Goal: Browse casually

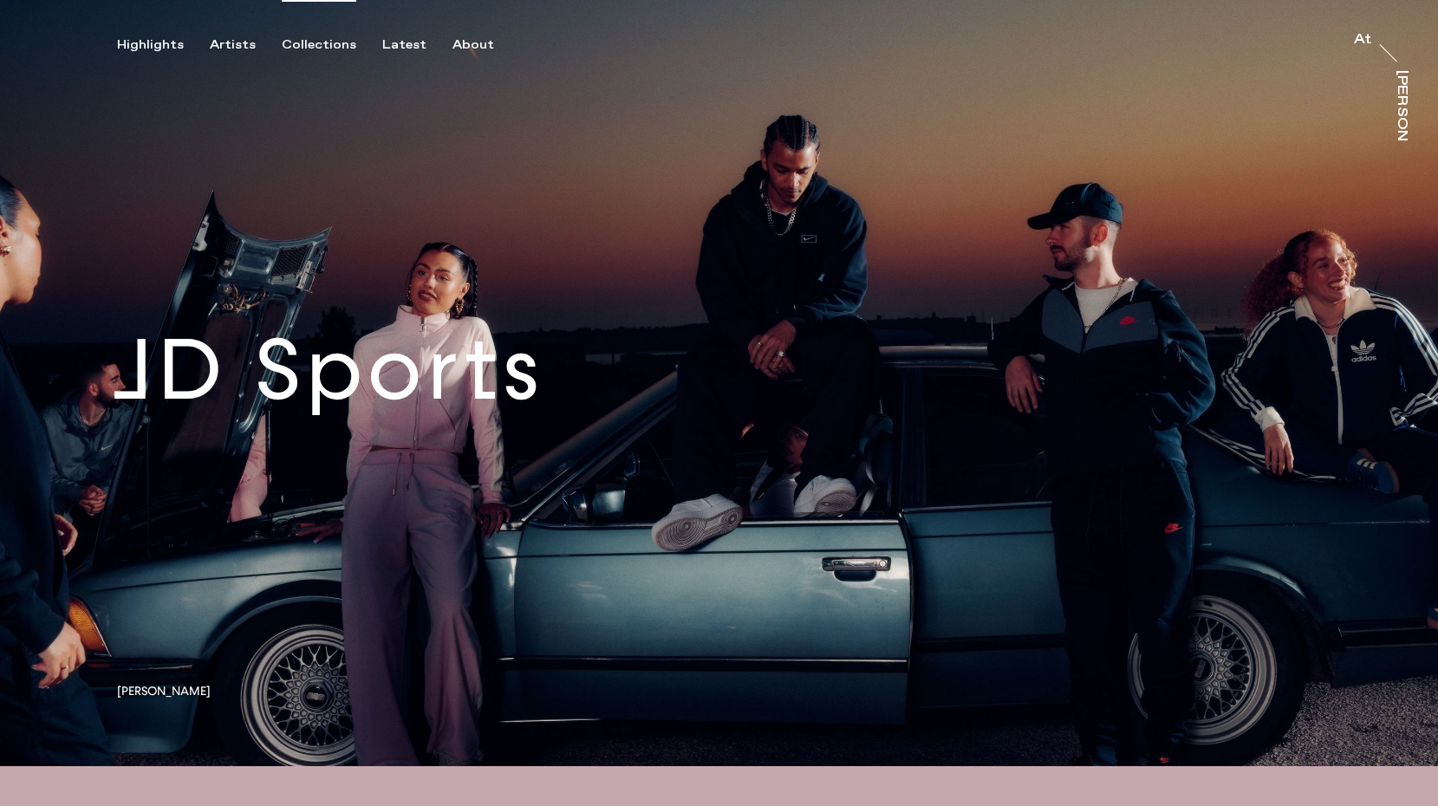
click at [335, 38] on div "Collections" at bounding box center [319, 45] width 75 height 16
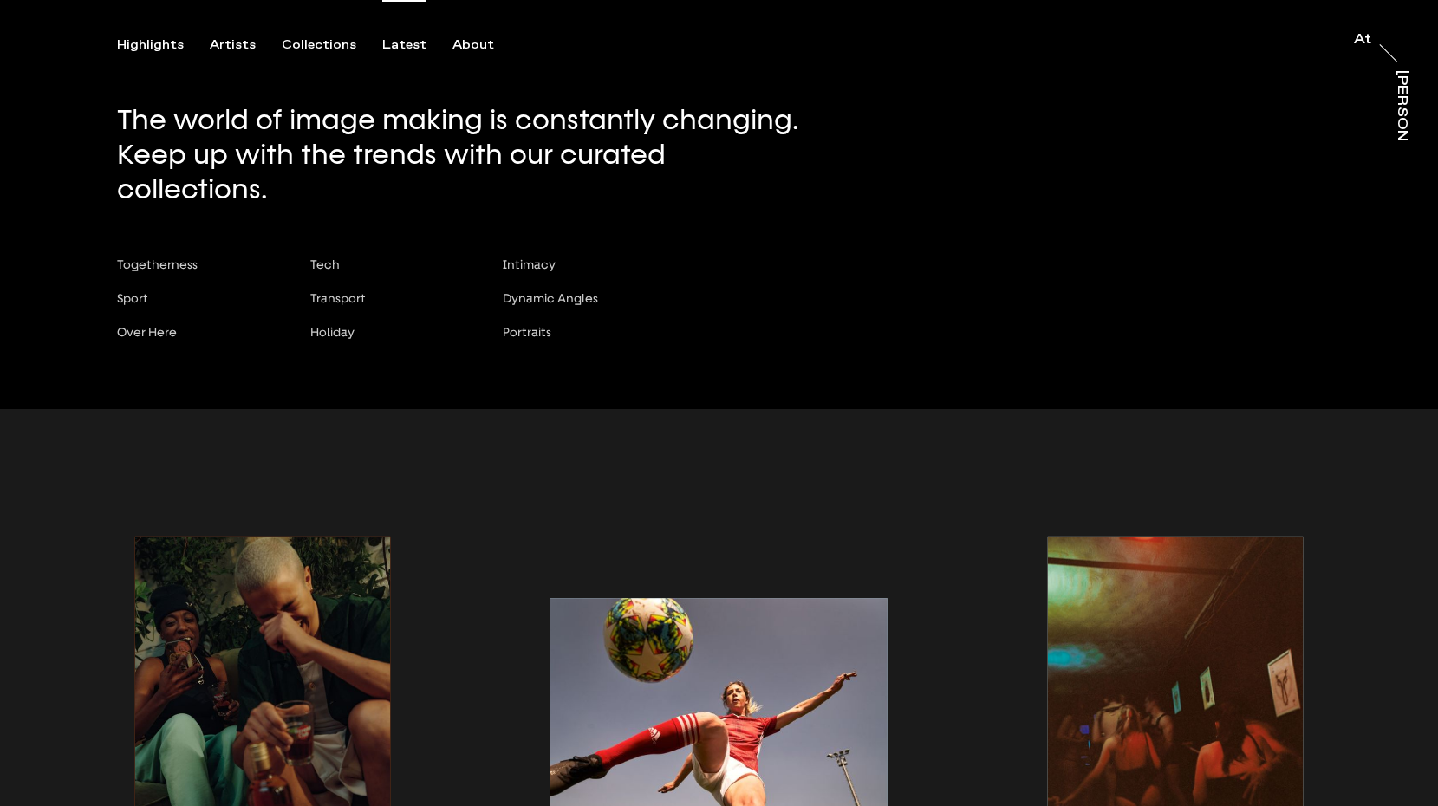
click at [400, 42] on div "Latest" at bounding box center [404, 45] width 44 height 16
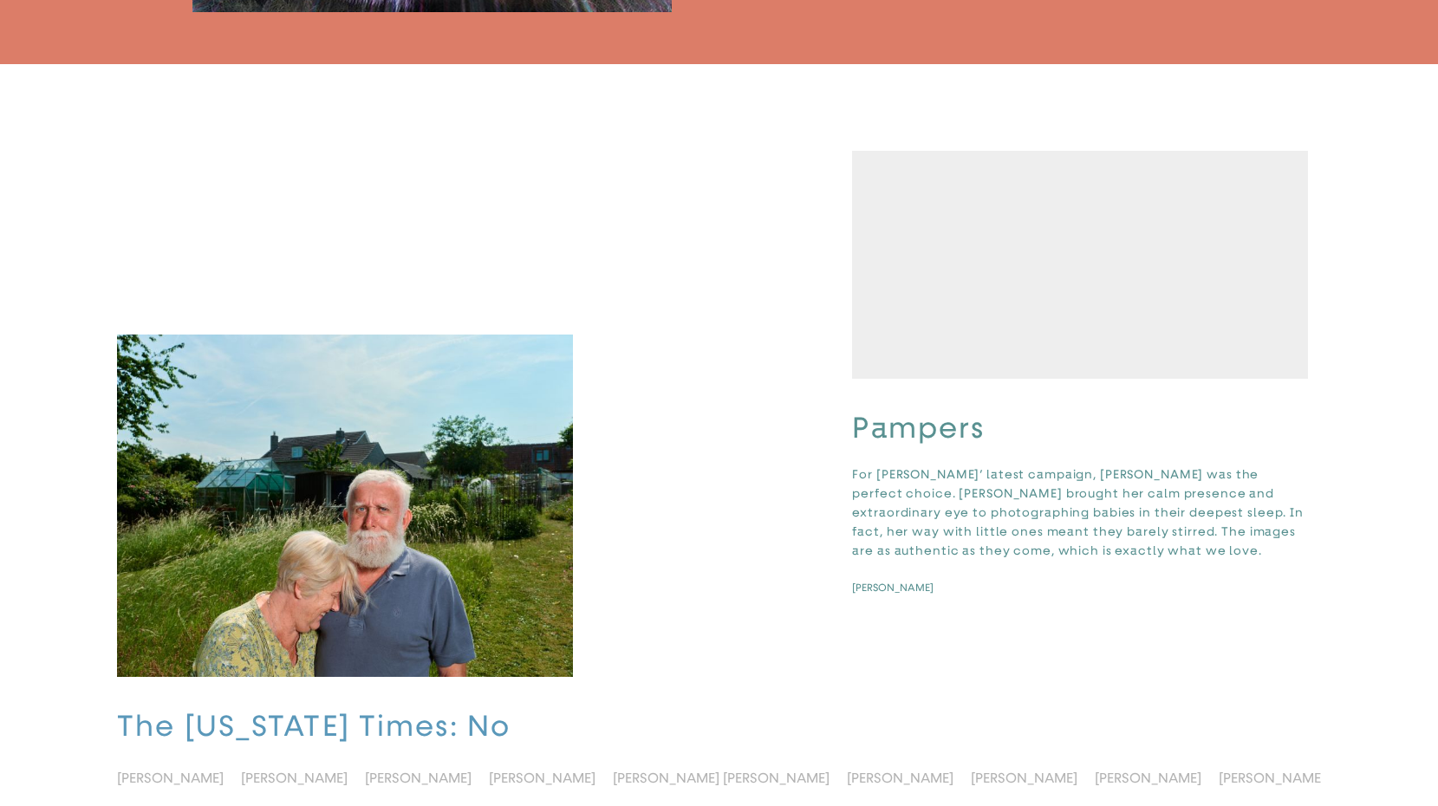
scroll to position [755, 0]
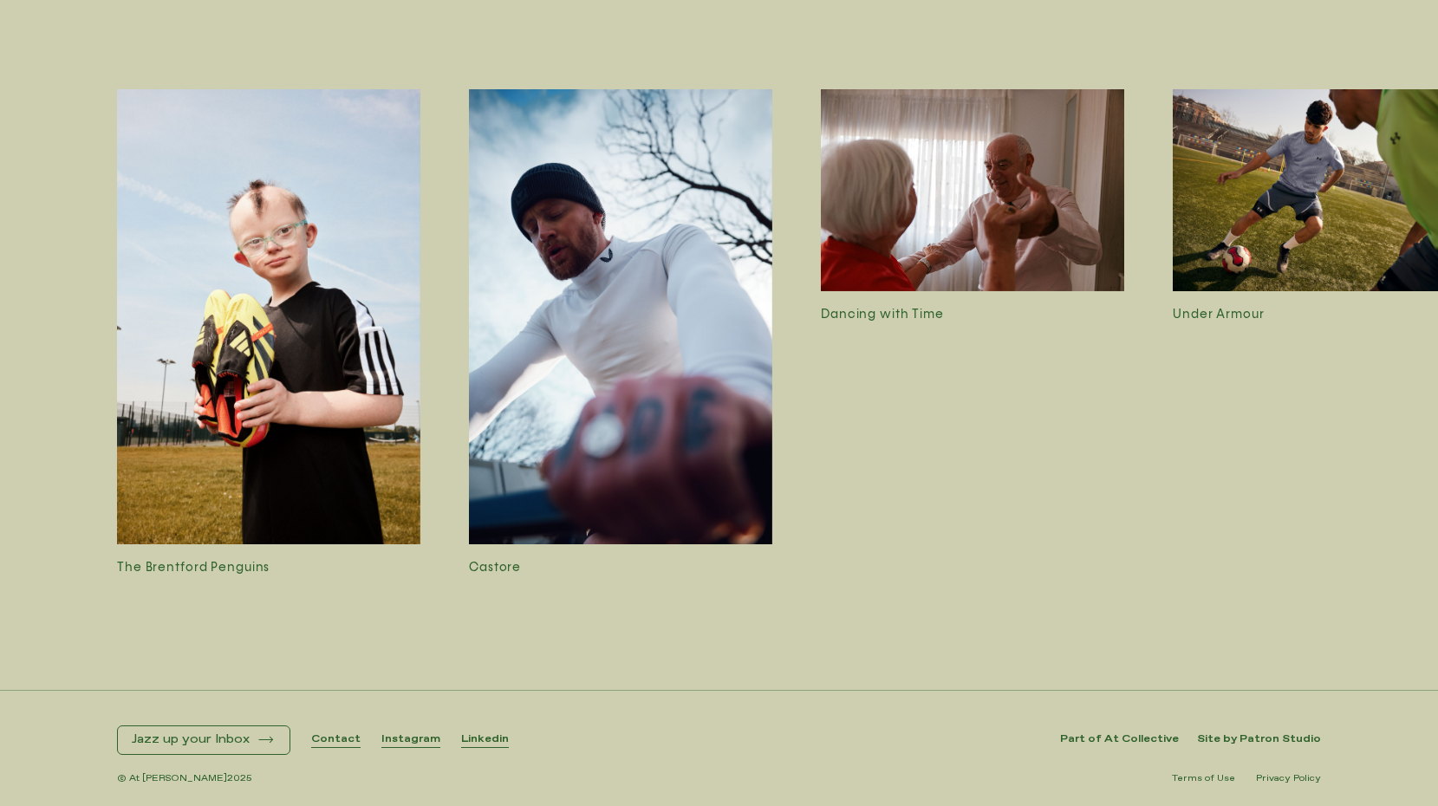
scroll to position [4828, 0]
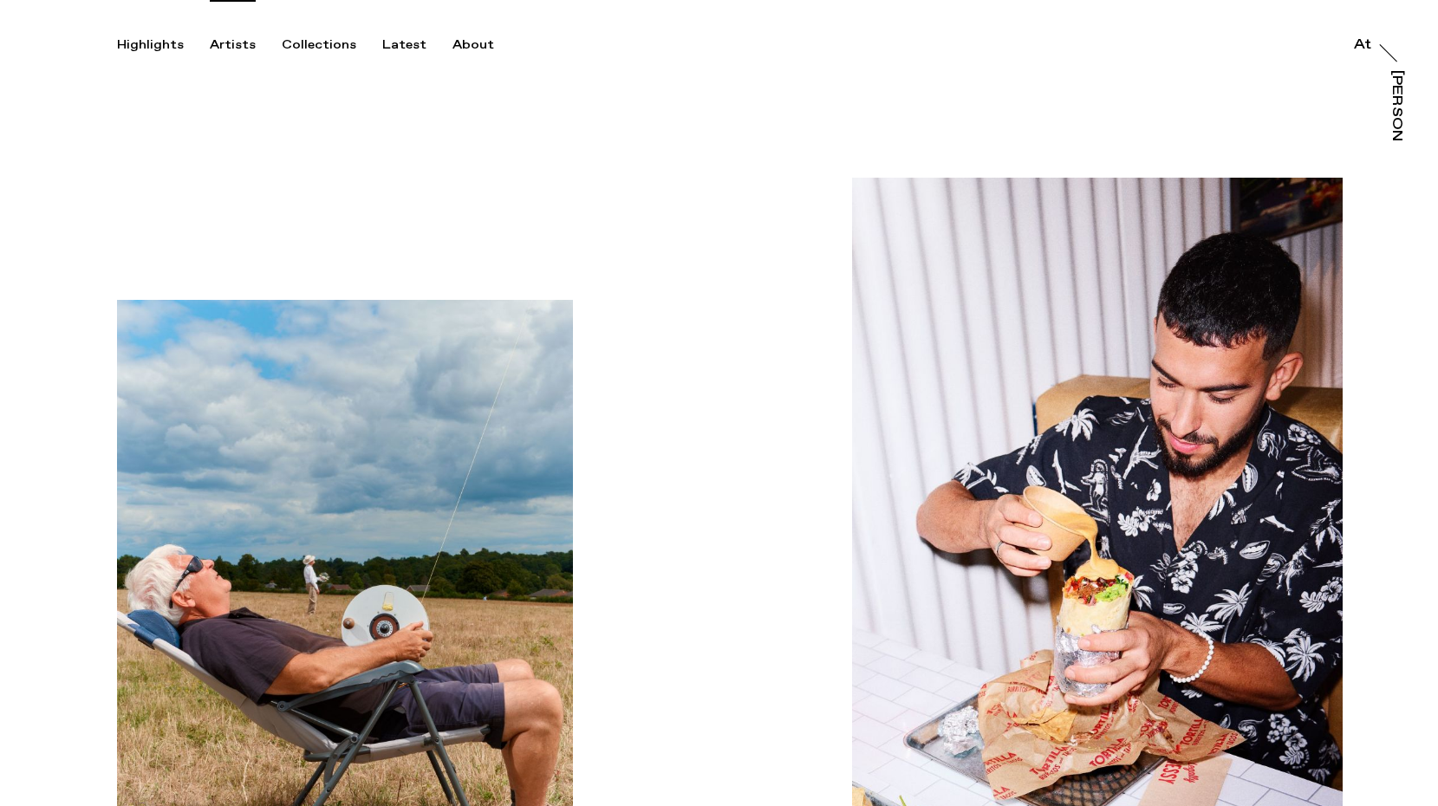
click at [242, 46] on div "Artists" at bounding box center [233, 45] width 46 height 16
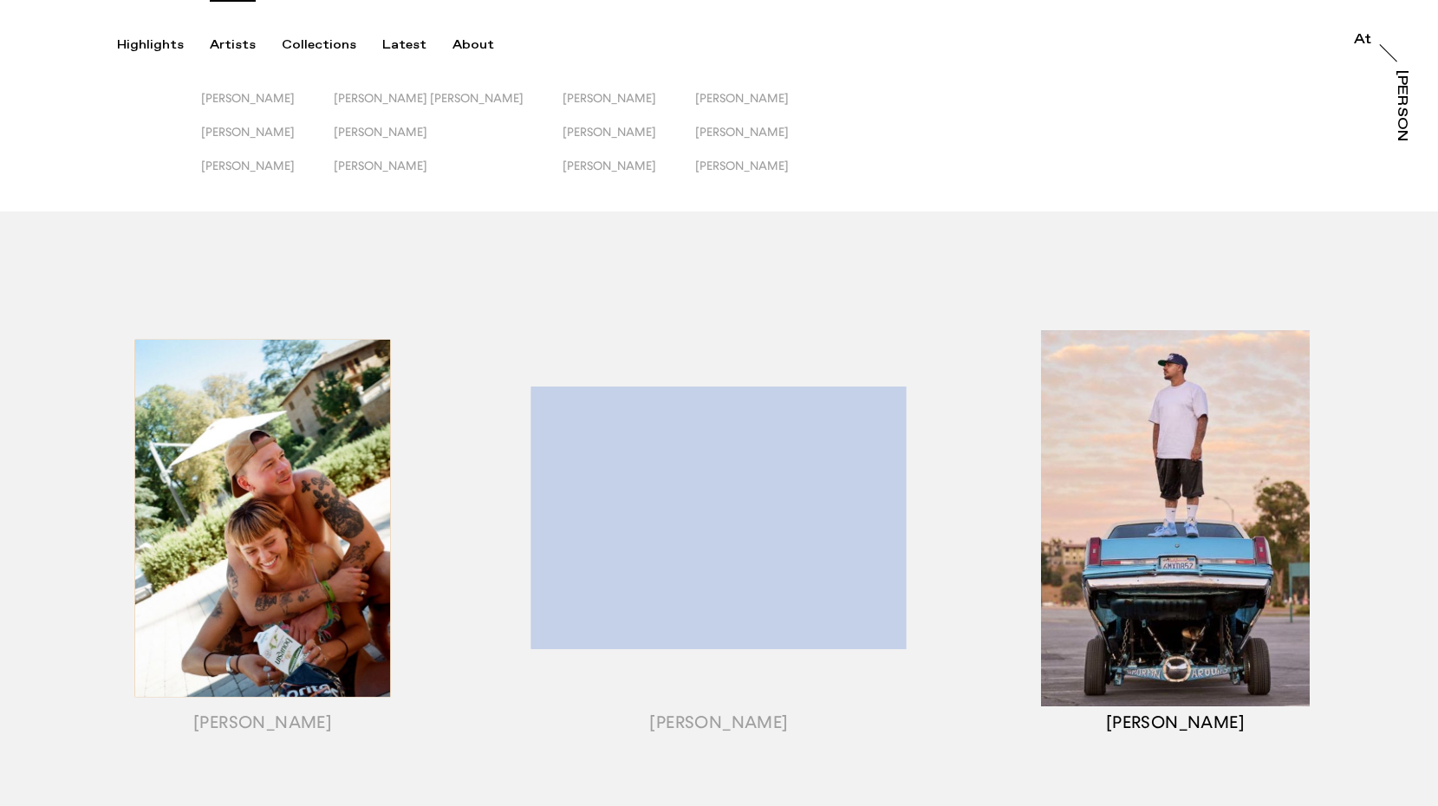
scroll to position [179, 0]
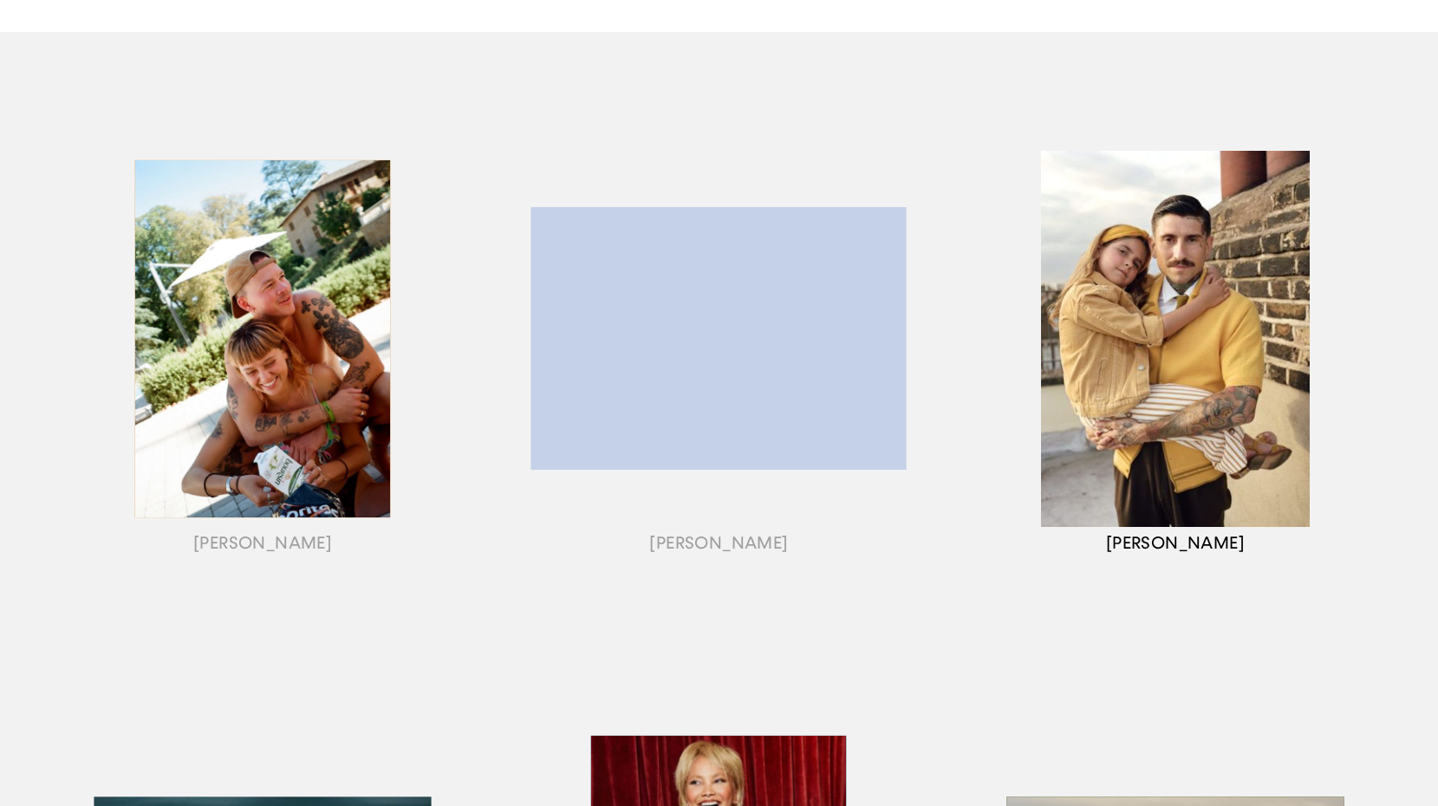
click at [1088, 375] on div "button" at bounding box center [1175, 360] width 456 height 541
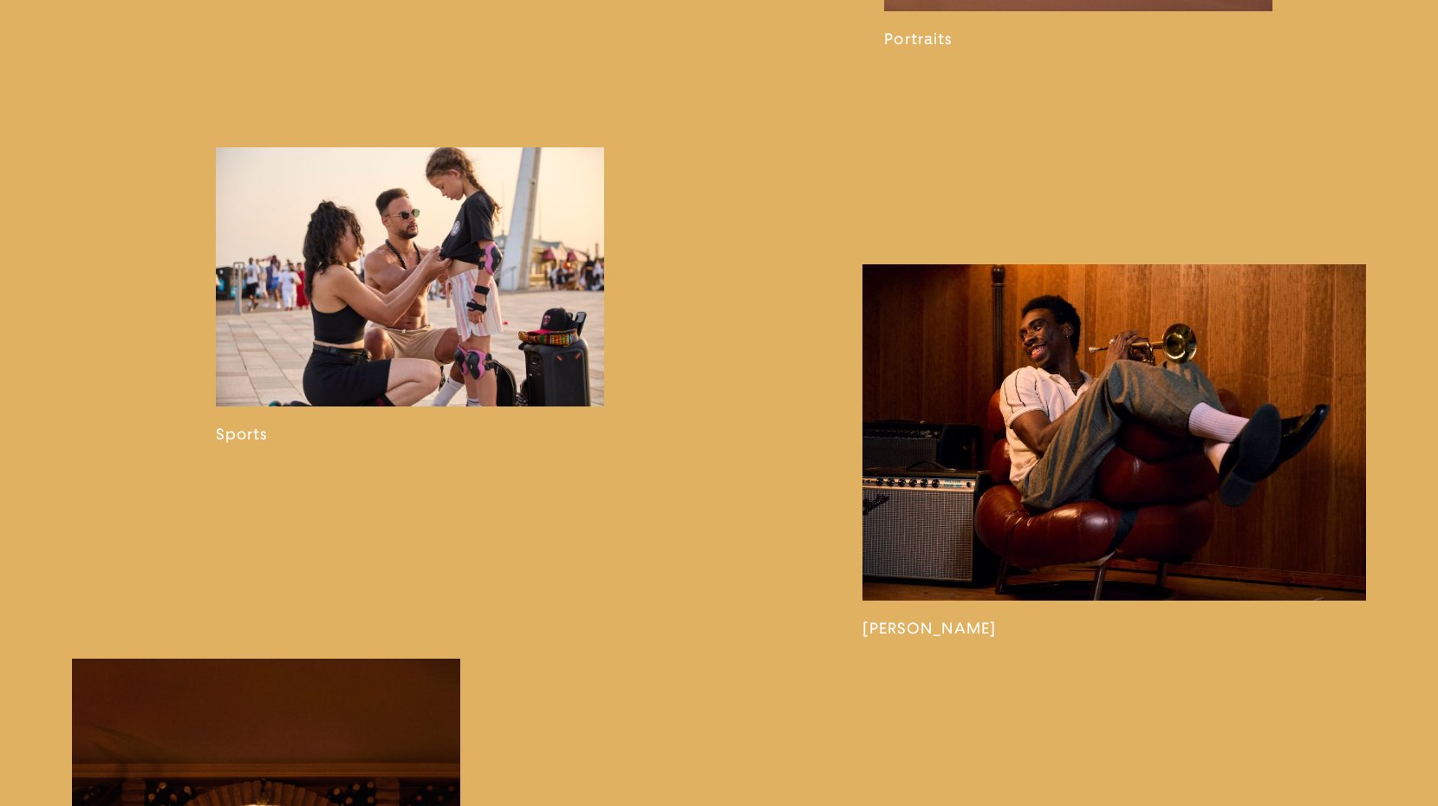
scroll to position [1699, 0]
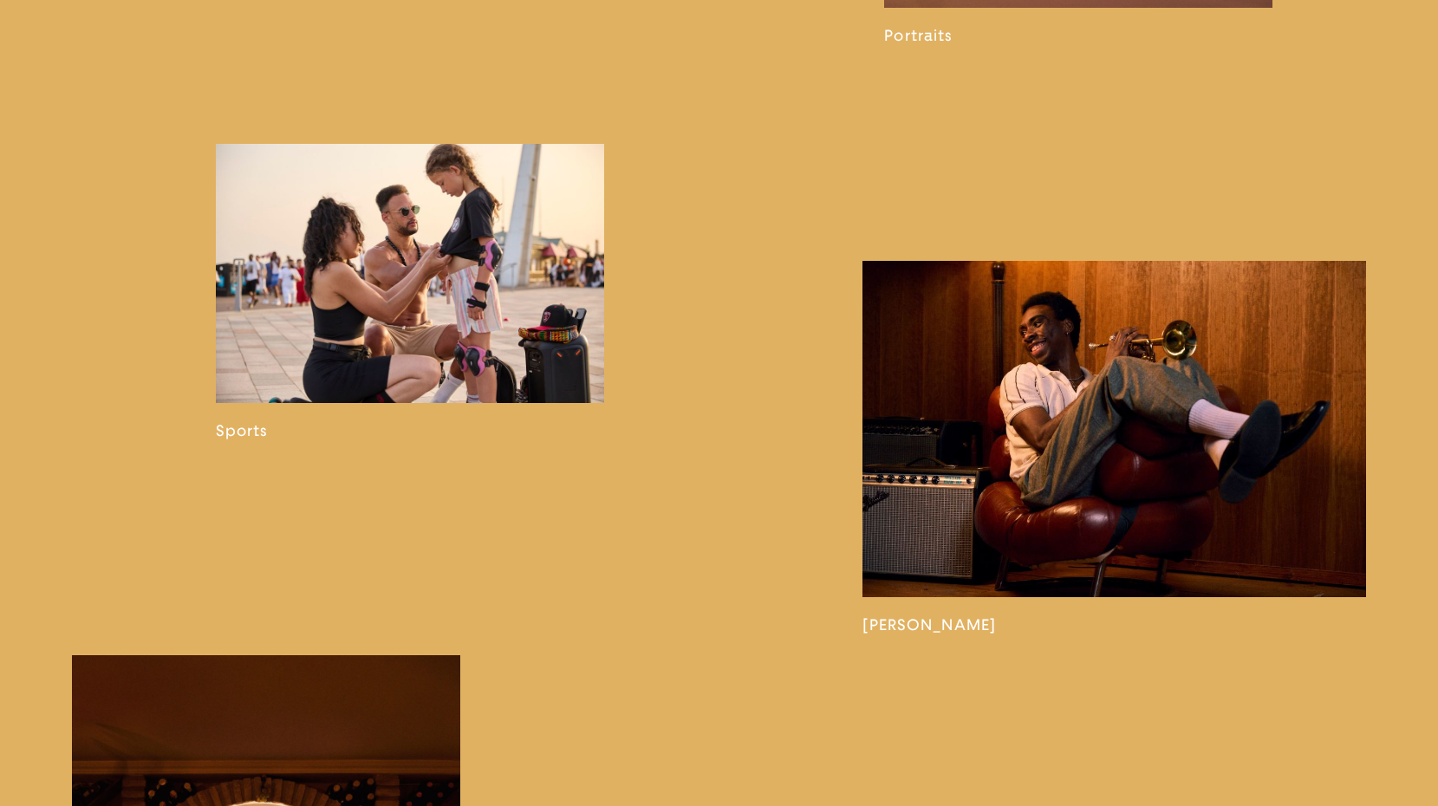
click at [495, 315] on link at bounding box center [410, 292] width 388 height 296
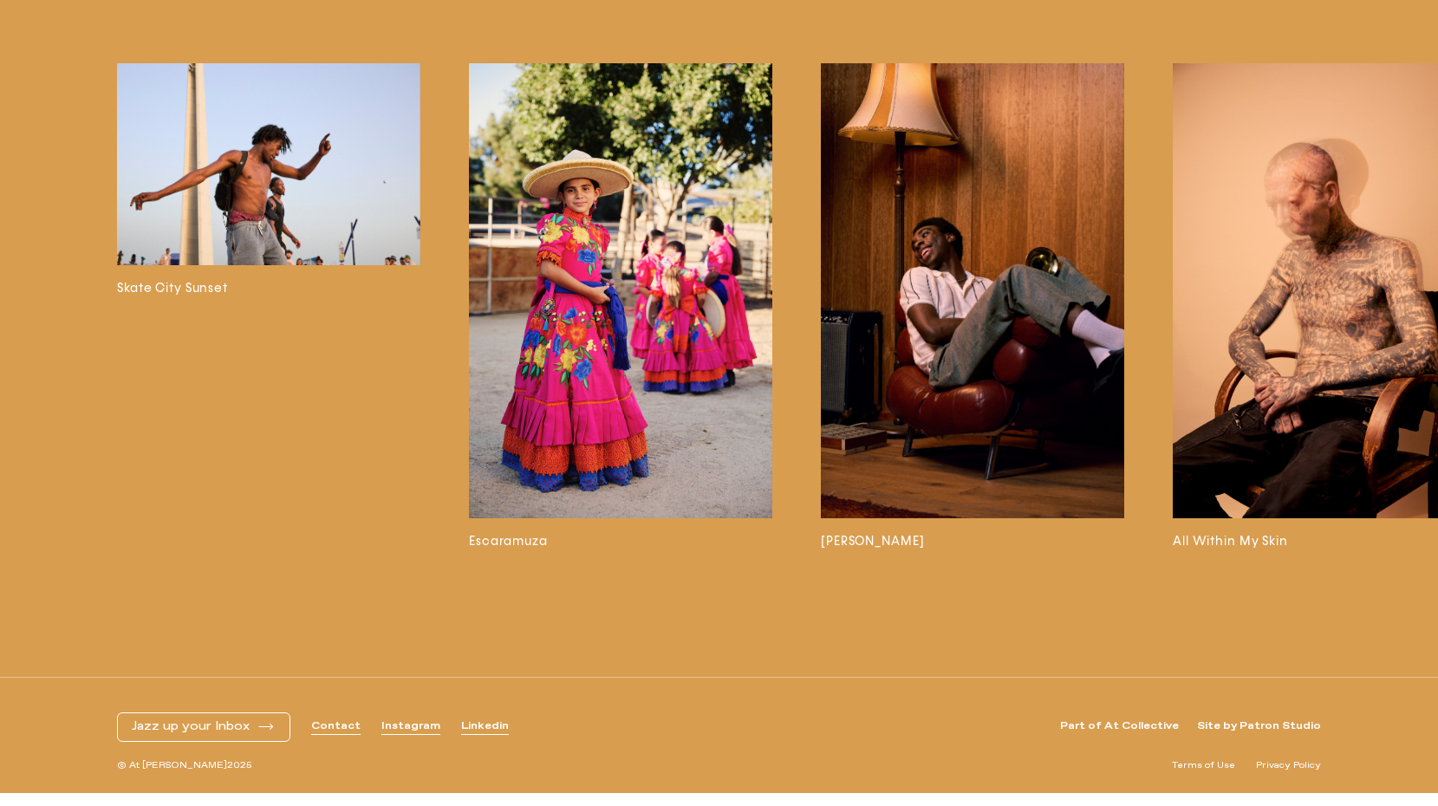
scroll to position [10934, 0]
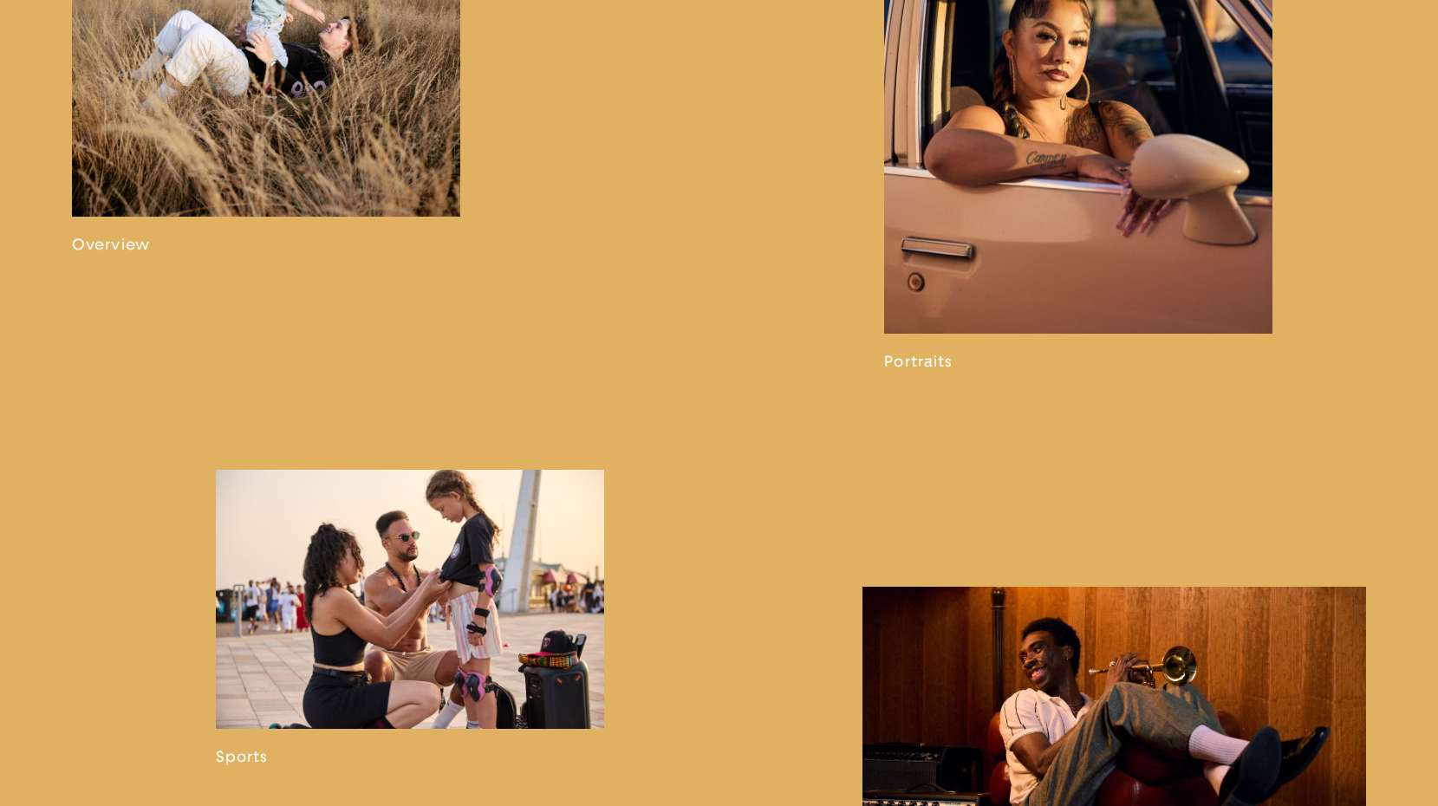
scroll to position [1399, 0]
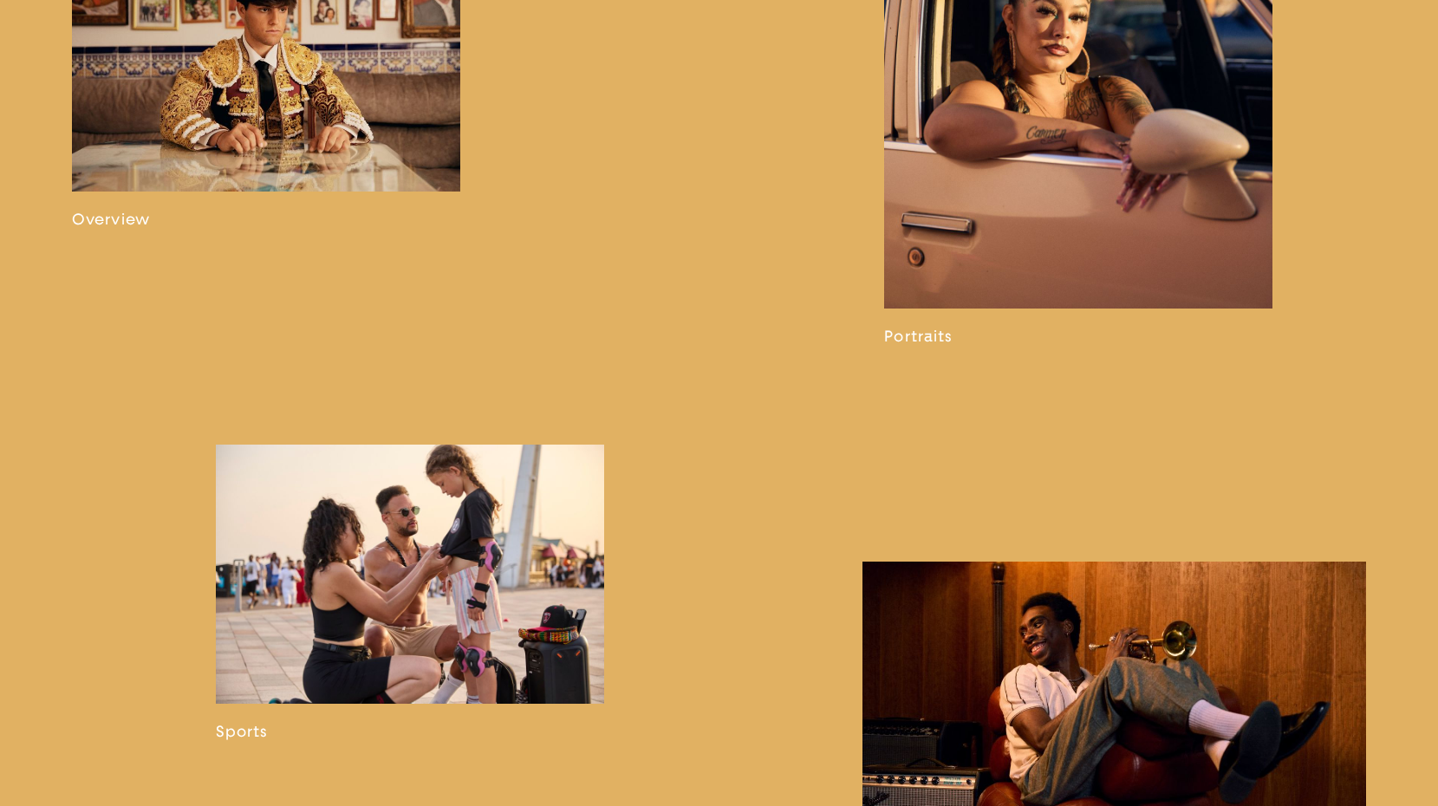
click at [969, 87] on link at bounding box center [1078, 84] width 388 height 523
